Goal: Transaction & Acquisition: Purchase product/service

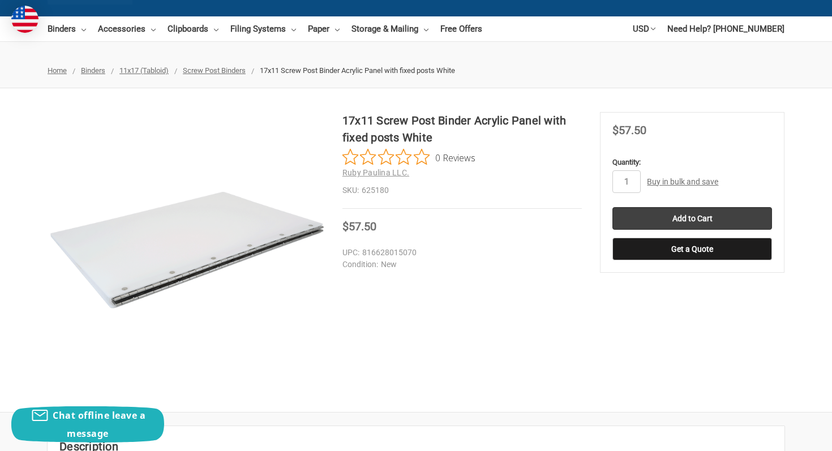
scroll to position [93, 0]
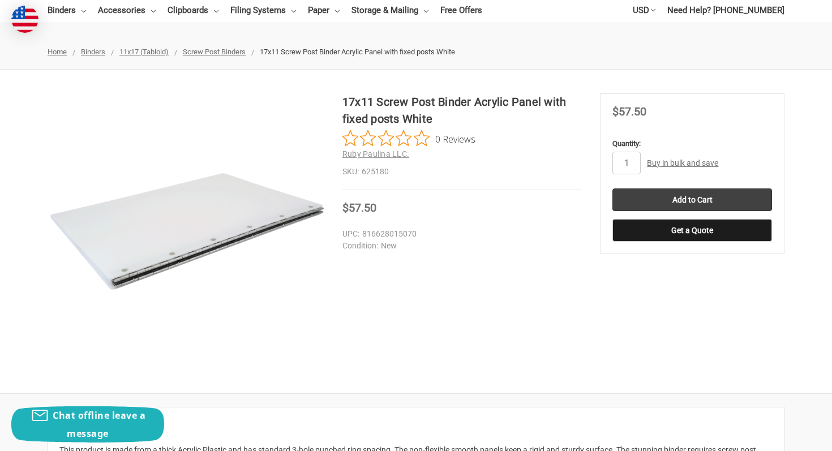
scroll to position [127, 0]
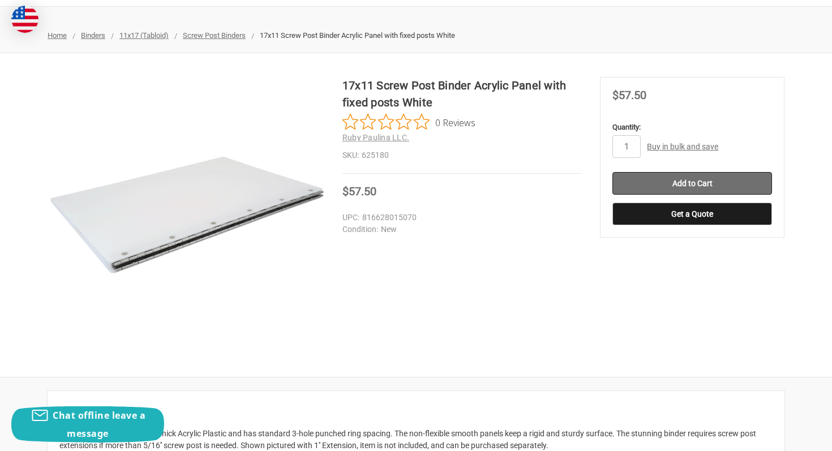
click at [676, 185] on input "Add to Cart" at bounding box center [692, 183] width 160 height 23
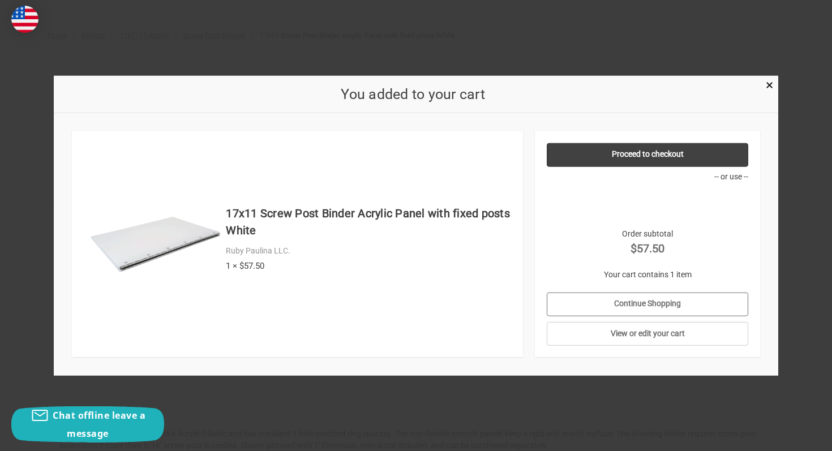
click at [700, 303] on link "Continue Shopping" at bounding box center [648, 304] width 202 height 24
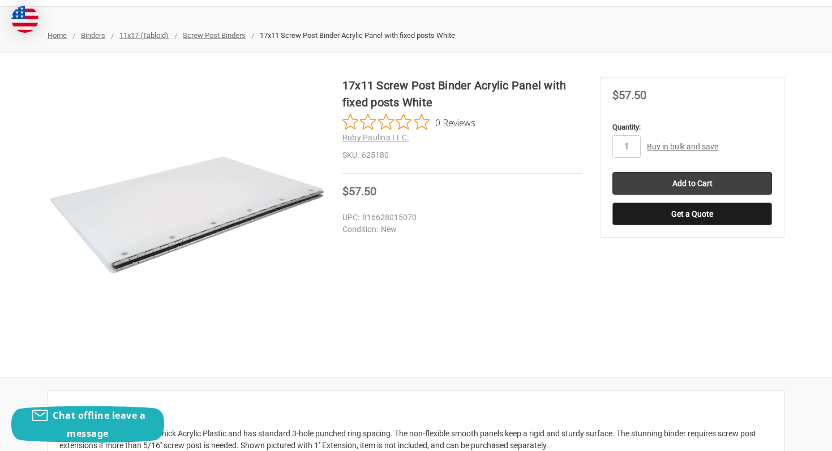
scroll to position [0, 0]
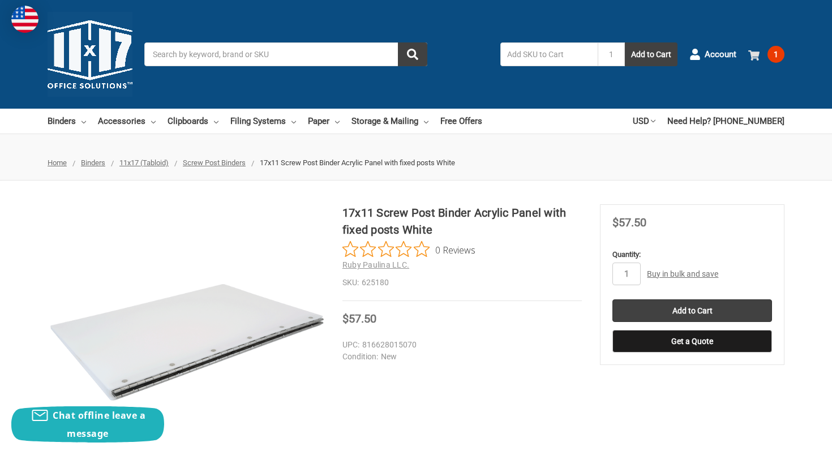
click at [766, 51] on link "1" at bounding box center [766, 54] width 36 height 29
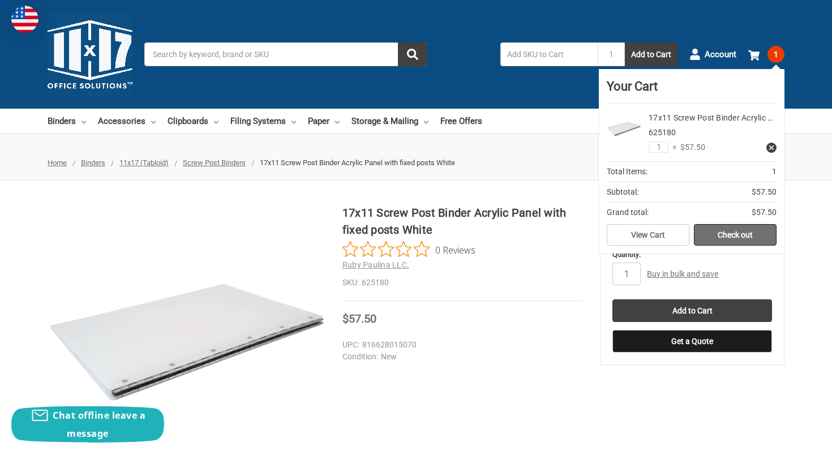
click at [736, 232] on link "Check out" at bounding box center [735, 235] width 83 height 22
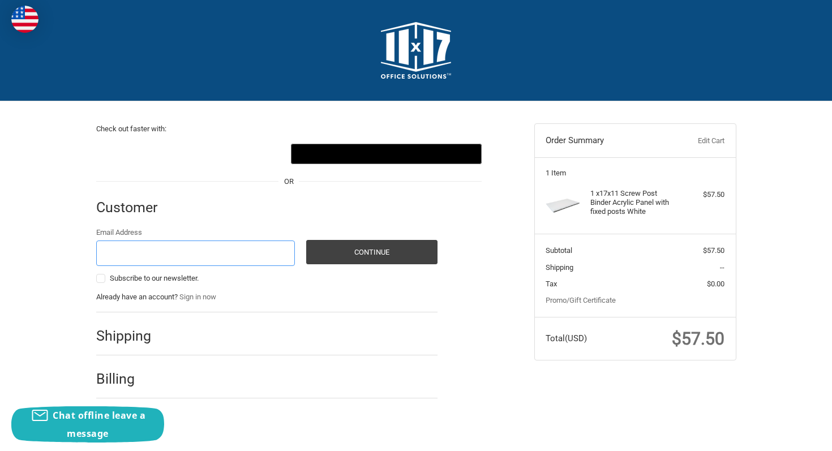
scroll to position [12, 0]
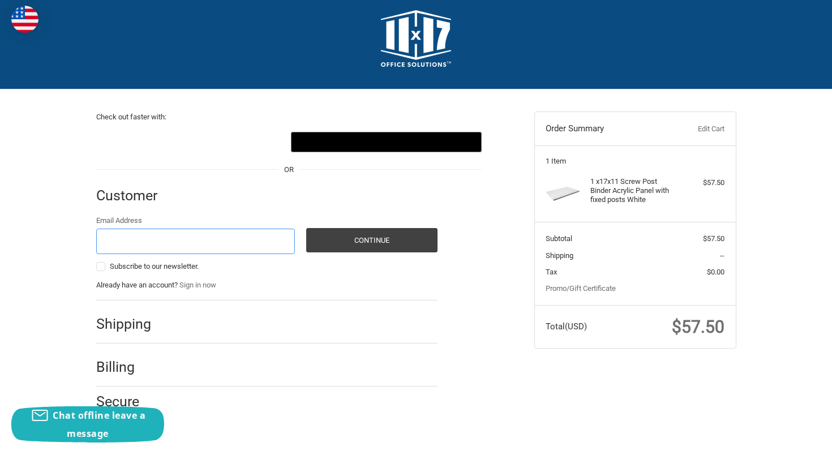
click at [183, 244] on input "Email Address" at bounding box center [195, 241] width 199 height 25
type input "raswann1724@gmail.com"
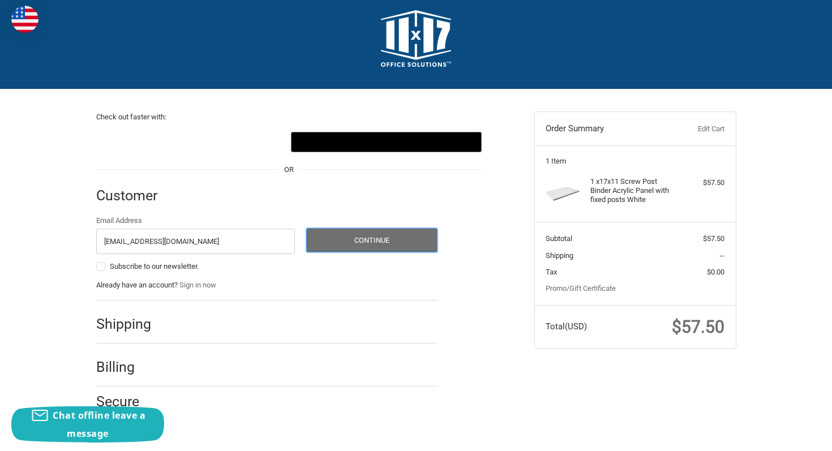
click at [347, 239] on button "Continue" at bounding box center [371, 240] width 131 height 24
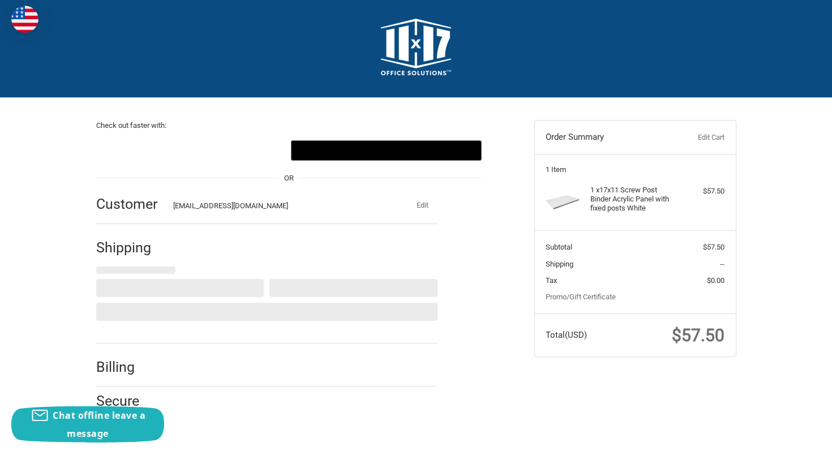
select select "US"
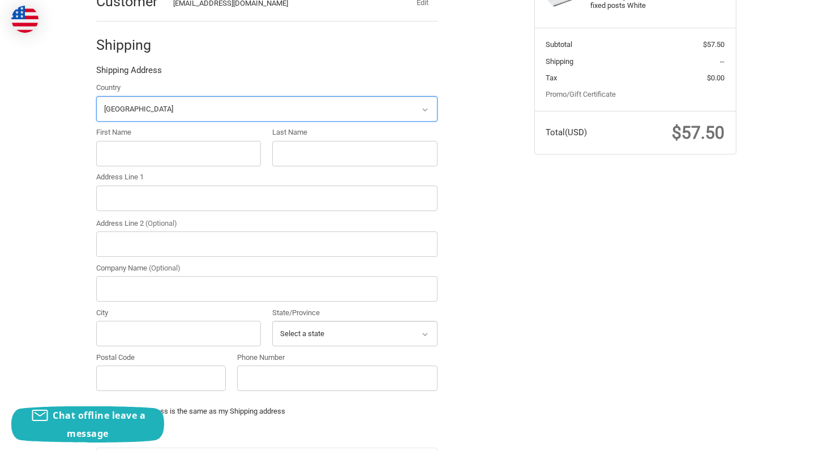
scroll to position [211, 0]
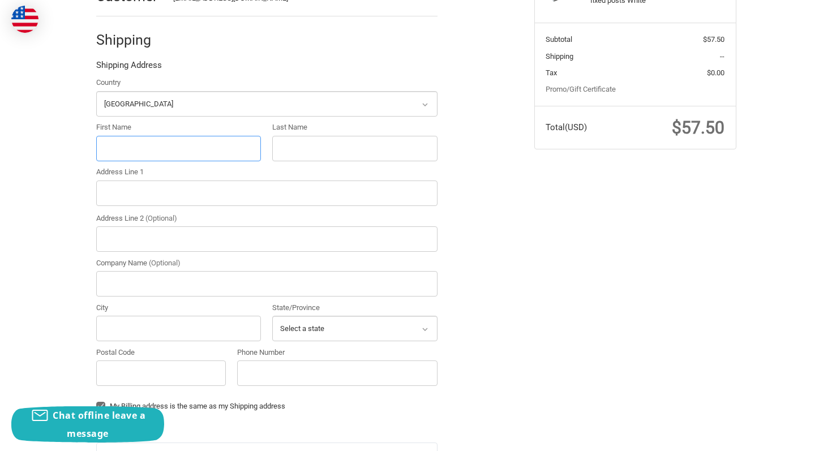
click at [127, 150] on input "First Name" at bounding box center [178, 148] width 165 height 25
type input "Rhiya"
click at [372, 144] on input "Last Name" at bounding box center [354, 148] width 165 height 25
type input "Ashman"
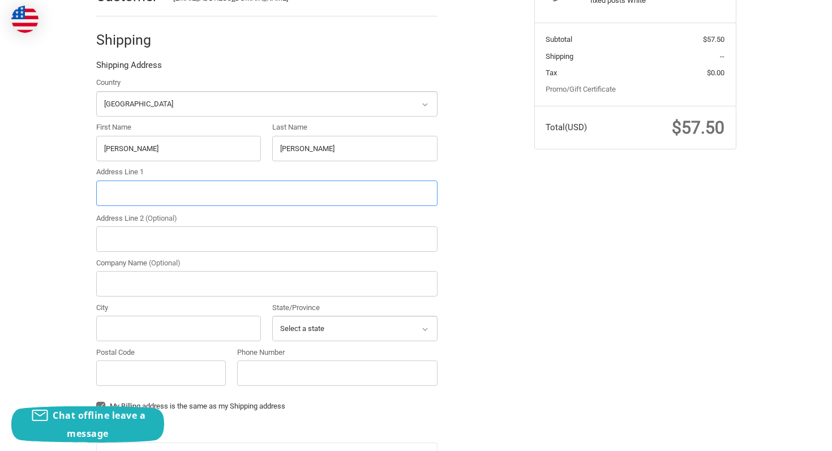
click at [269, 195] on input "Address Line 1" at bounding box center [266, 193] width 341 height 25
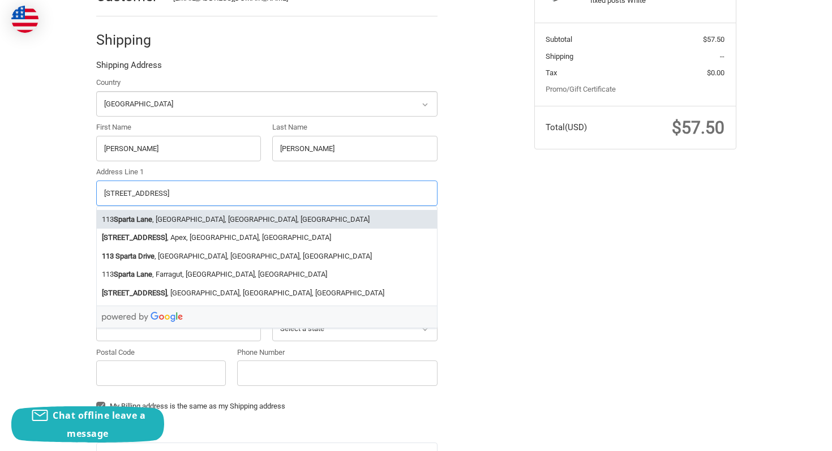
click at [302, 217] on li "113 Sparta Lane , Spartanburg, SC, USA" at bounding box center [267, 219] width 340 height 19
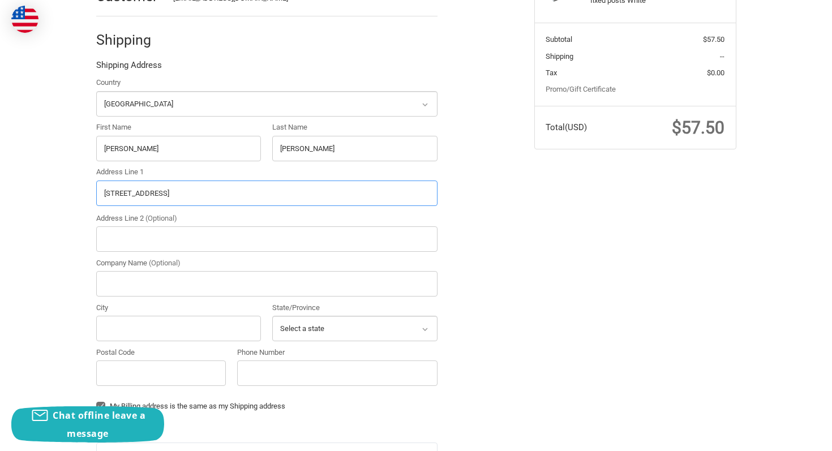
type input "113 Sparta Lane"
type input "Valley Falls"
type input "29303"
select select "SC"
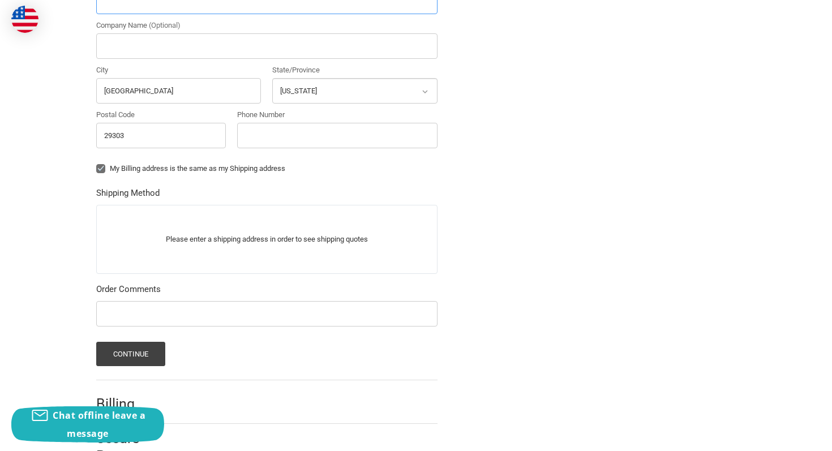
scroll to position [446, 0]
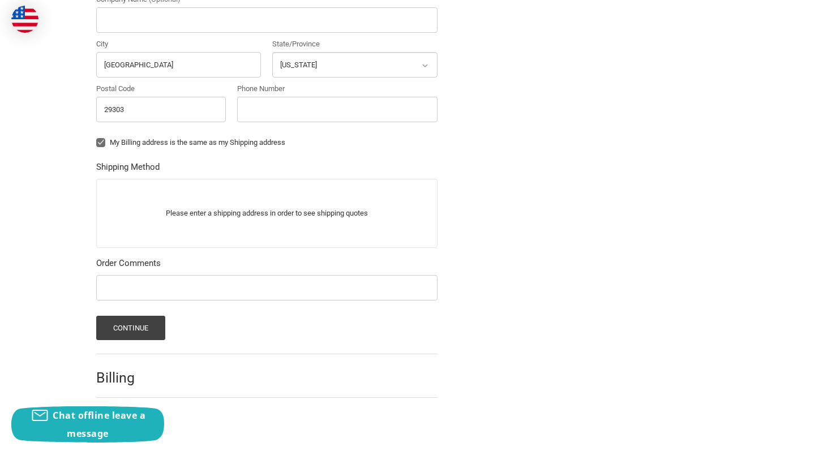
click at [205, 212] on p "Please enter a shipping address in order to see shipping quotes" at bounding box center [267, 213] width 340 height 22
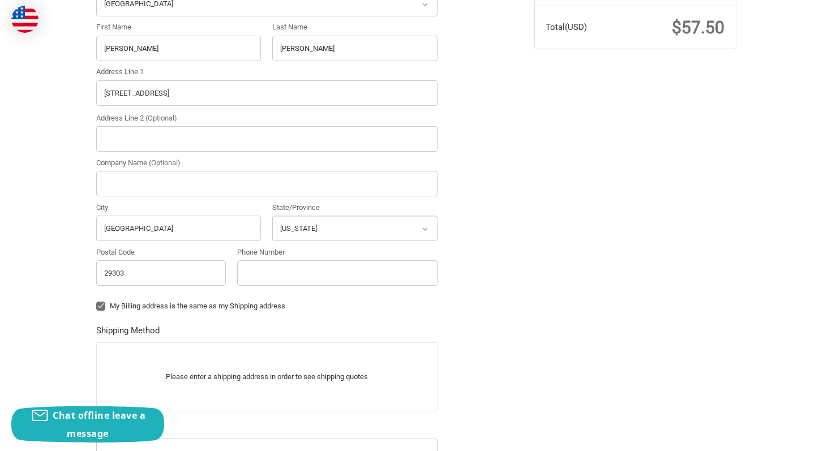
scroll to position [308, 0]
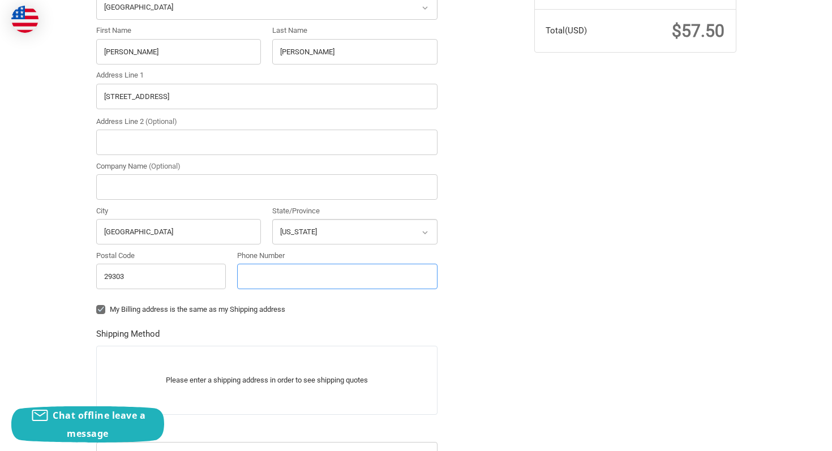
click at [278, 275] on input "Phone Number" at bounding box center [337, 276] width 200 height 25
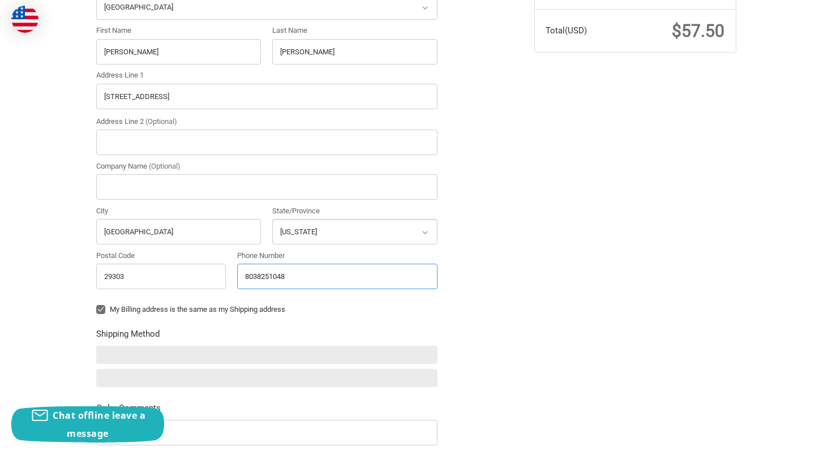
type input "8038251048"
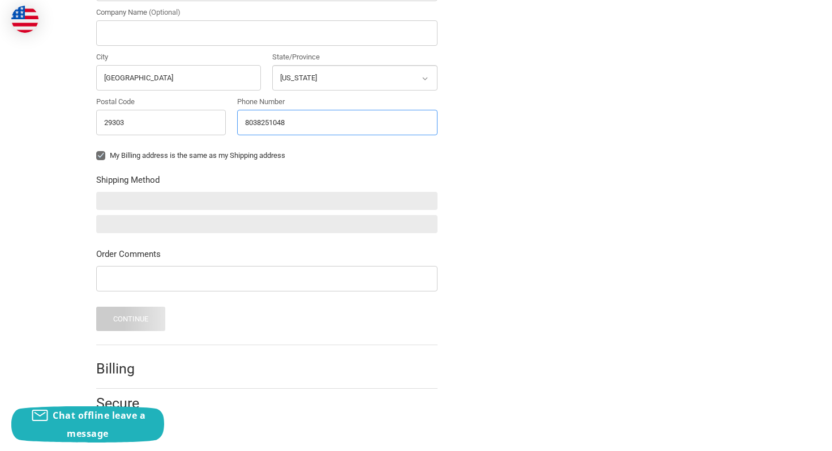
scroll to position [463, 0]
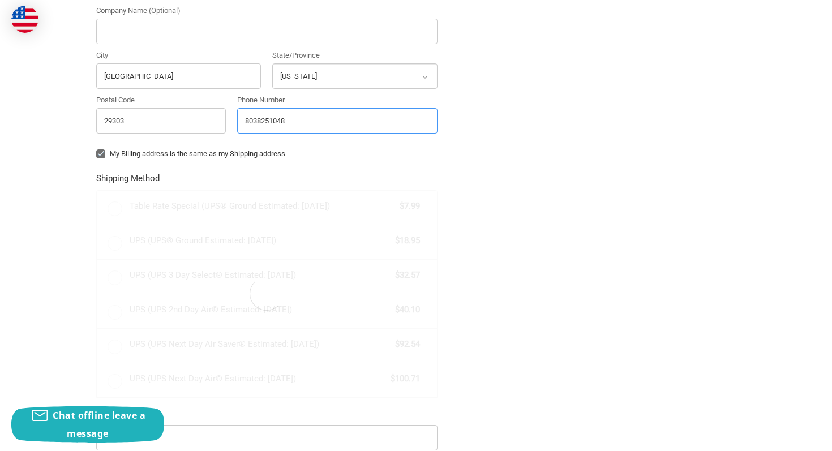
radio input "true"
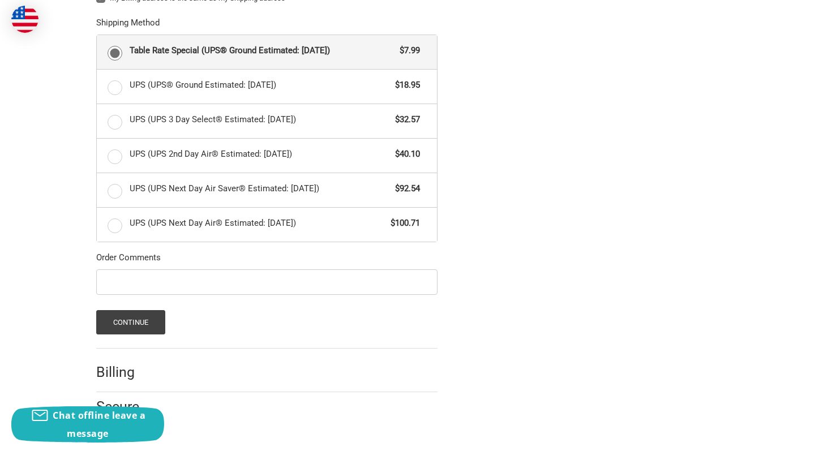
scroll to position [624, 0]
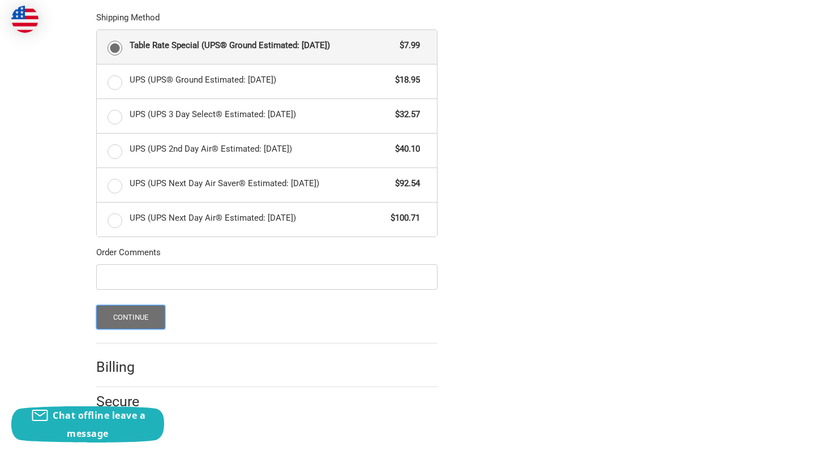
click at [152, 318] on button "Continue" at bounding box center [131, 317] width 70 height 24
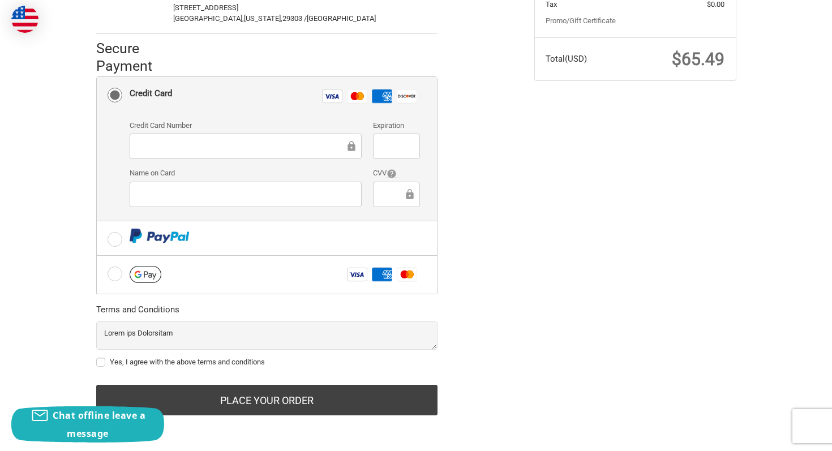
scroll to position [0, 0]
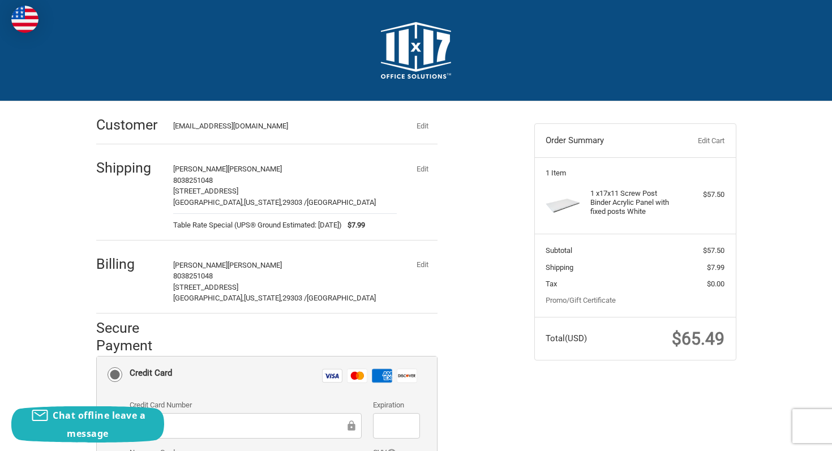
click at [565, 207] on img at bounding box center [562, 206] width 34 height 34
click at [398, 38] on img at bounding box center [416, 50] width 70 height 57
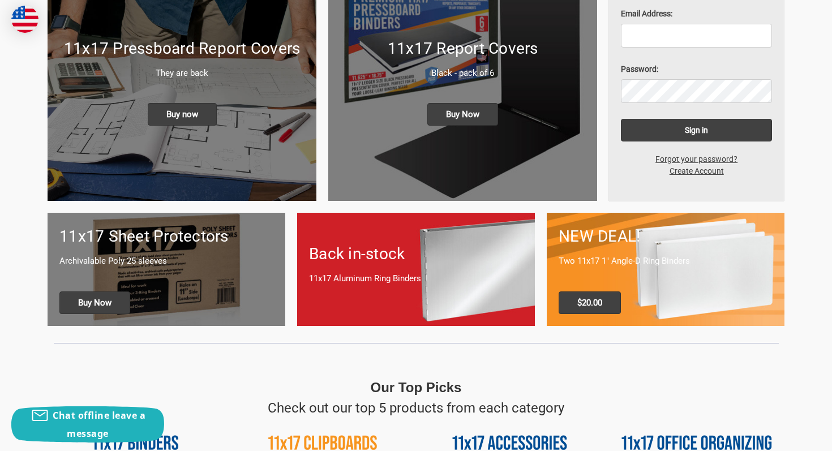
scroll to position [202, 0]
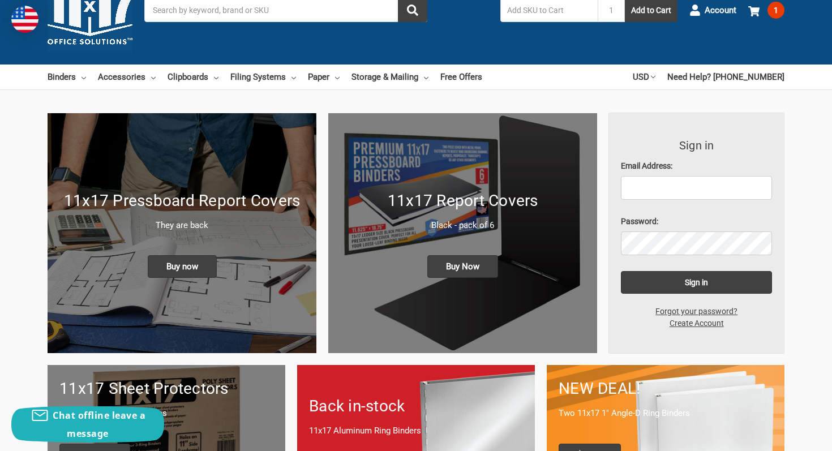
scroll to position [0, 0]
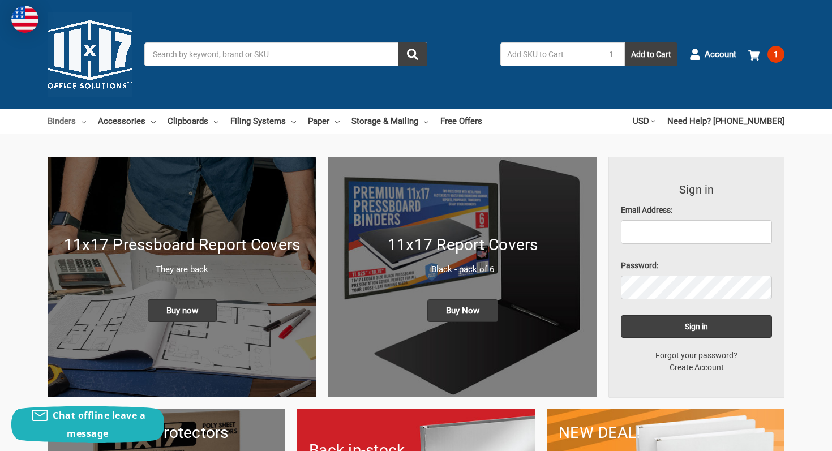
click at [83, 122] on icon at bounding box center [83, 122] width 5 height 5
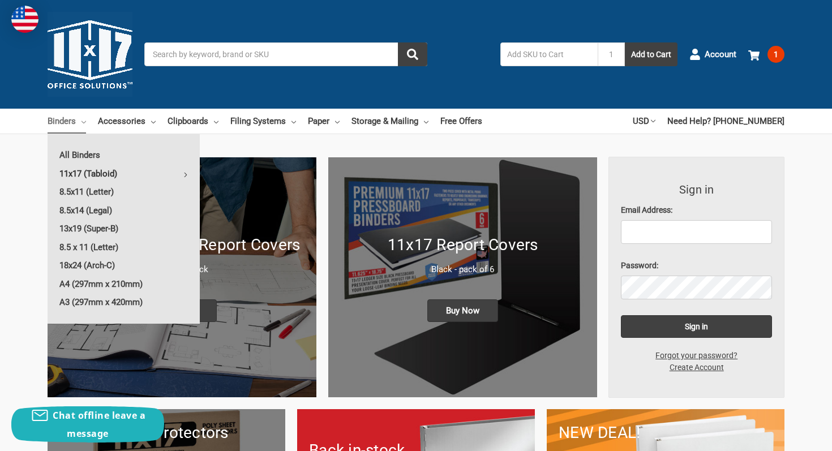
click at [96, 170] on link "11x17 (Tabloid)" at bounding box center [124, 174] width 152 height 18
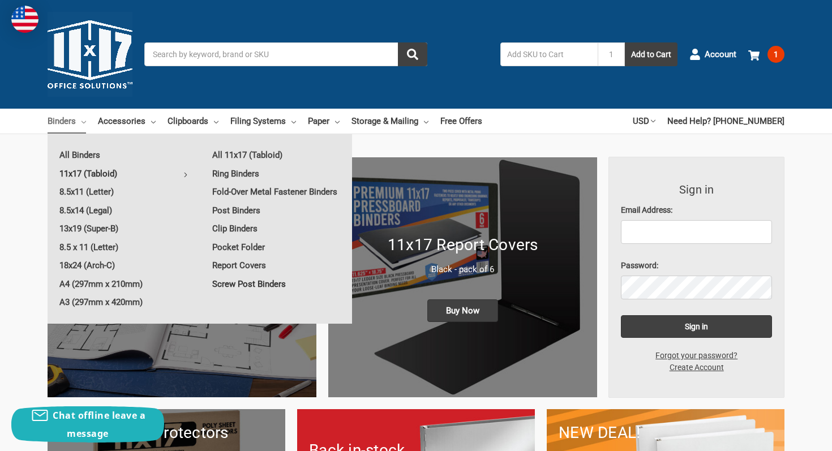
click at [256, 281] on link "Screw Post Binders" at bounding box center [276, 284] width 152 height 18
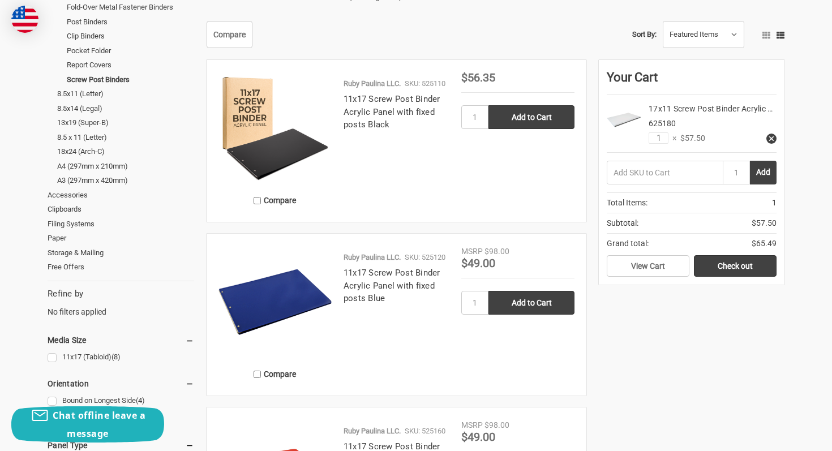
scroll to position [214, 0]
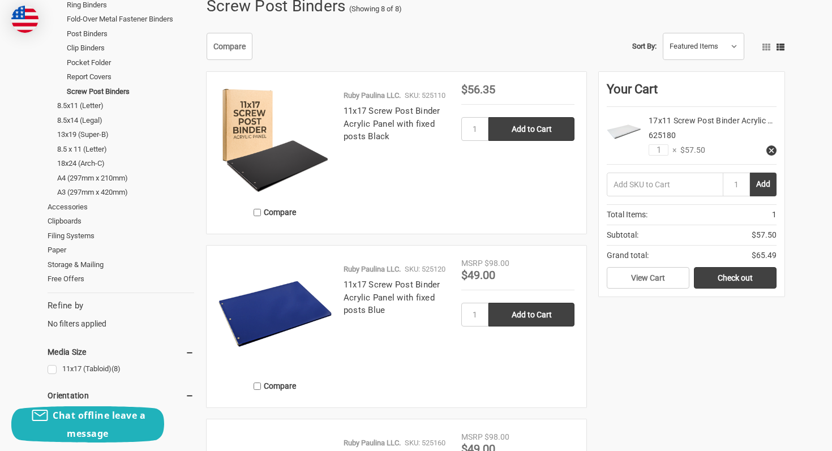
click at [417, 130] on h4 "11x17 Screw Post Binder Acrylic Panel with fixed posts Black" at bounding box center [396, 124] width 106 height 38
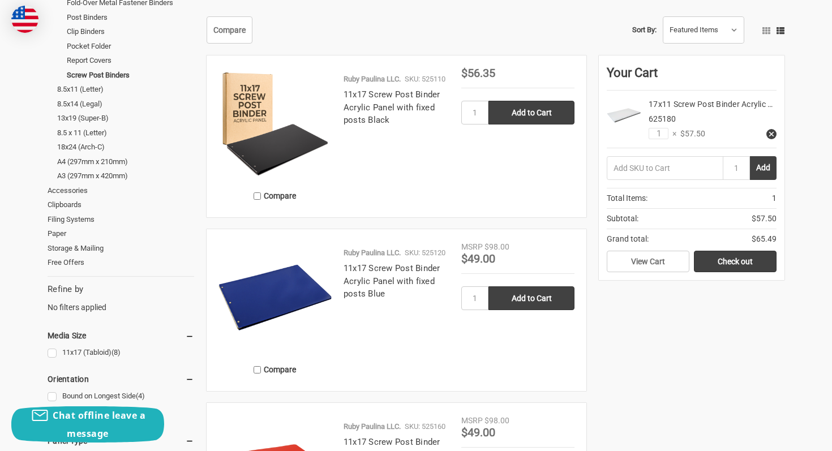
scroll to position [228, 0]
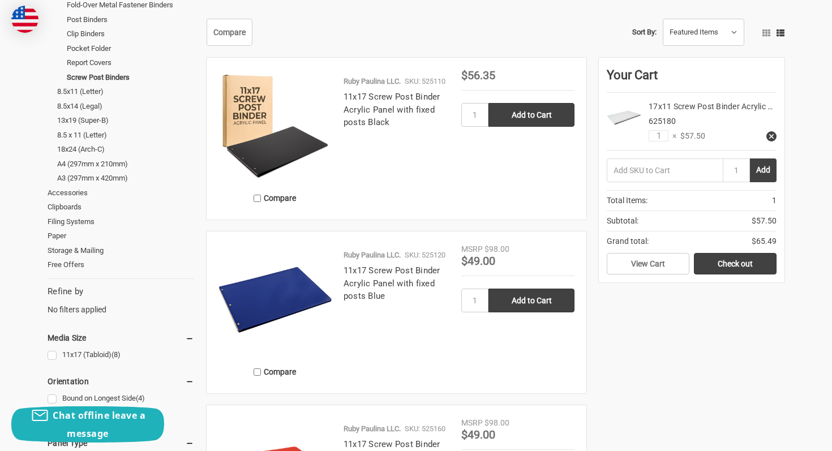
click at [401, 118] on h4 "11x17 Screw Post Binder Acrylic Panel with fixed posts Black" at bounding box center [396, 110] width 106 height 38
click at [277, 157] on img at bounding box center [274, 126] width 113 height 113
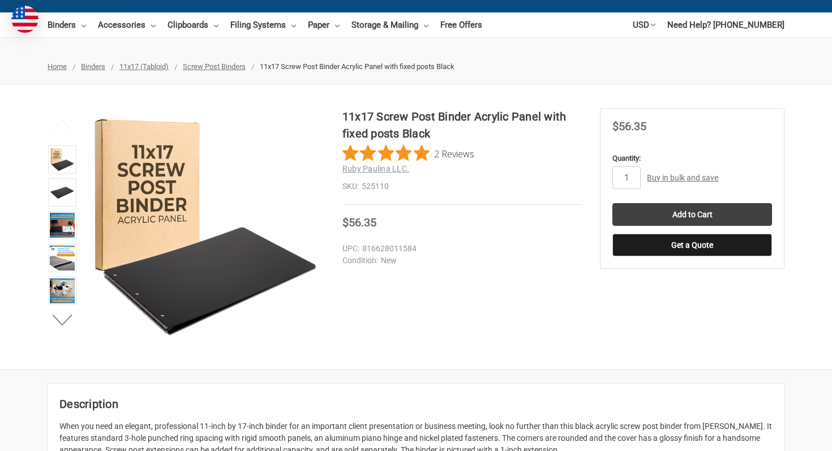
scroll to position [90, 0]
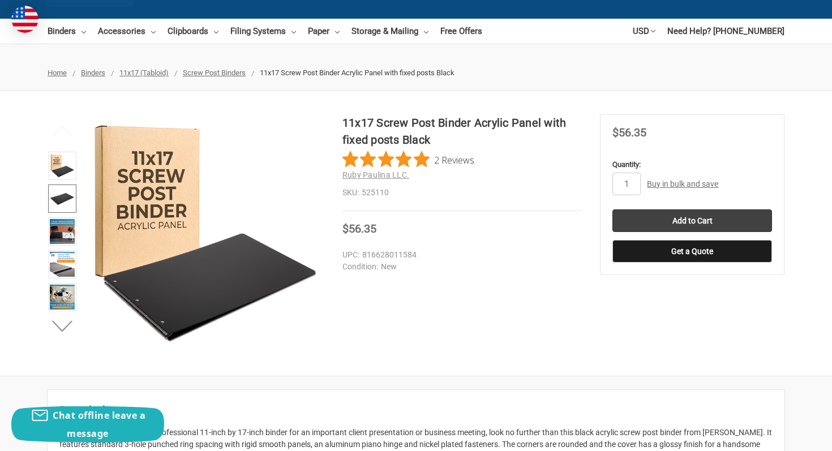
click at [64, 199] on img at bounding box center [62, 198] width 25 height 25
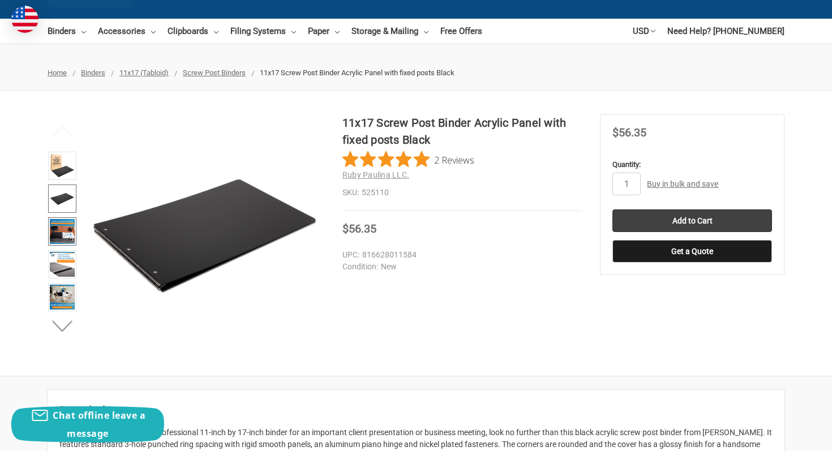
click at [66, 234] on img at bounding box center [62, 231] width 25 height 25
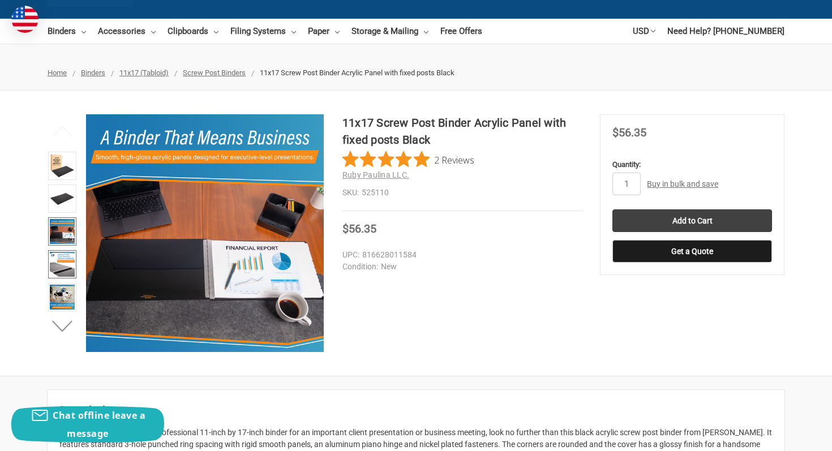
click at [66, 261] on img at bounding box center [62, 264] width 25 height 25
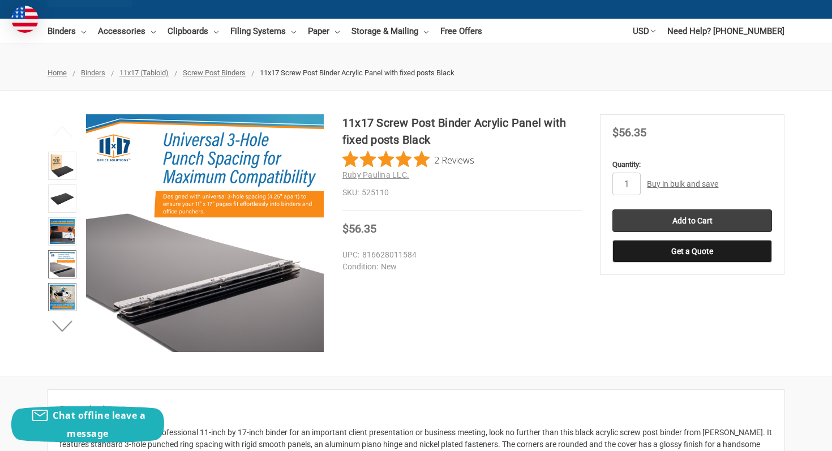
click at [70, 287] on img at bounding box center [62, 297] width 25 height 25
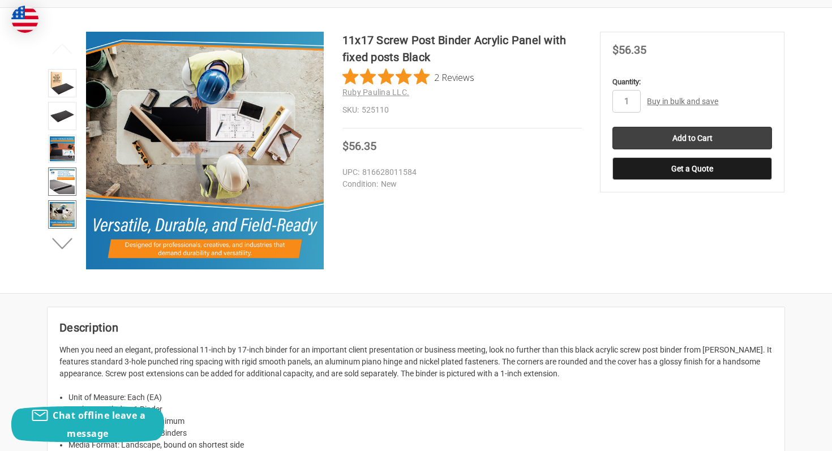
scroll to position [223, 0]
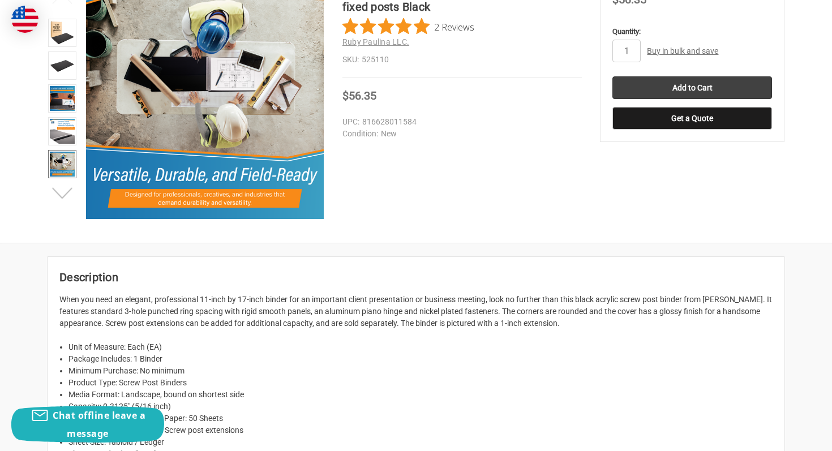
click at [63, 190] on button "Next" at bounding box center [62, 193] width 35 height 23
click at [66, 171] on img at bounding box center [62, 164] width 25 height 25
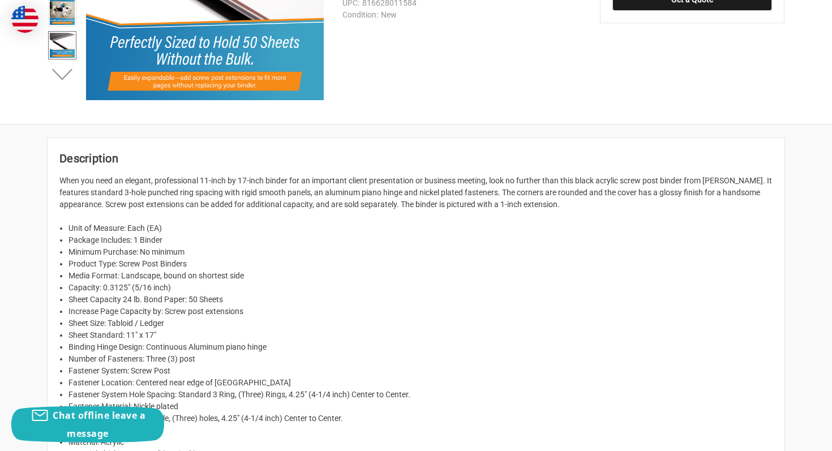
scroll to position [0, 0]
